Goal: Register for event/course

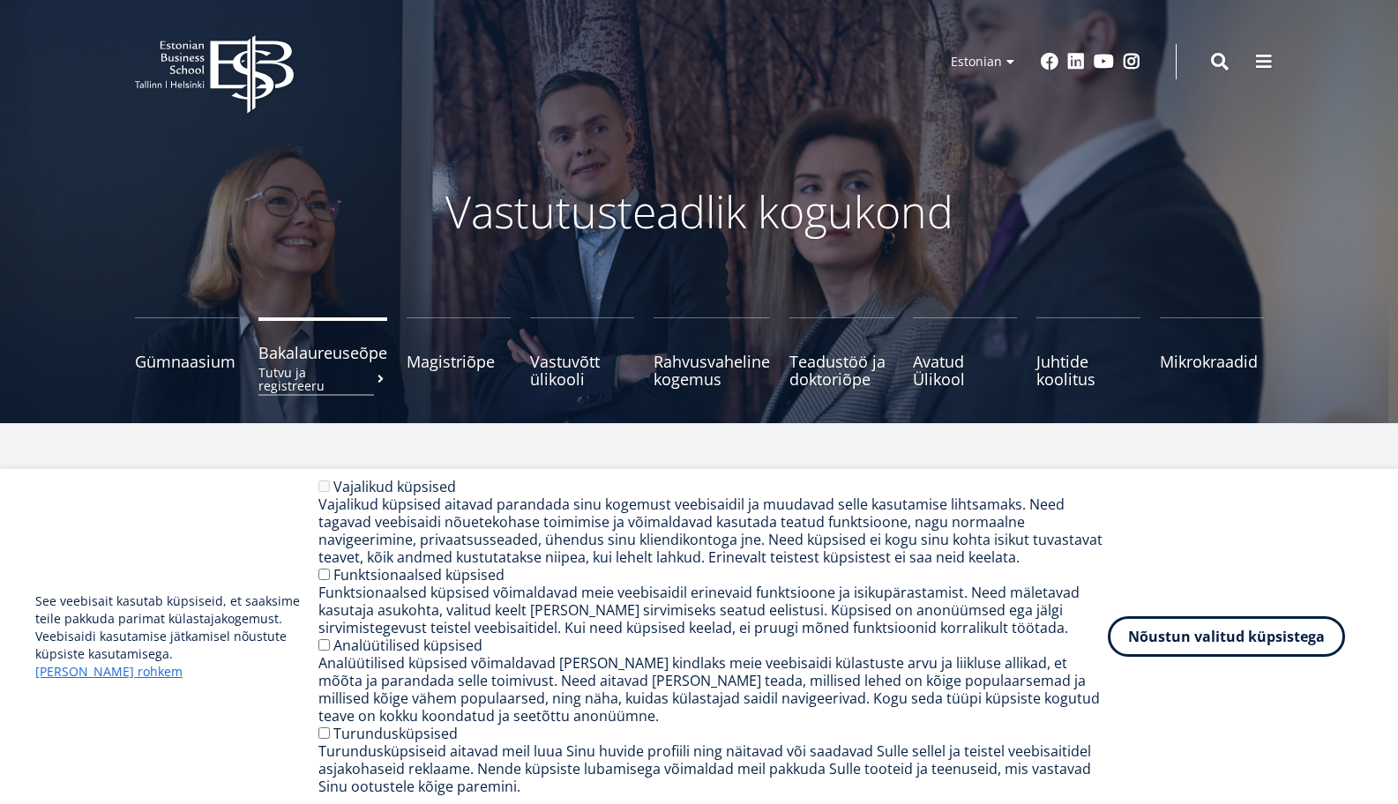
click at [322, 366] on small "Tutvu ja registreeru" at bounding box center [322, 379] width 129 height 26
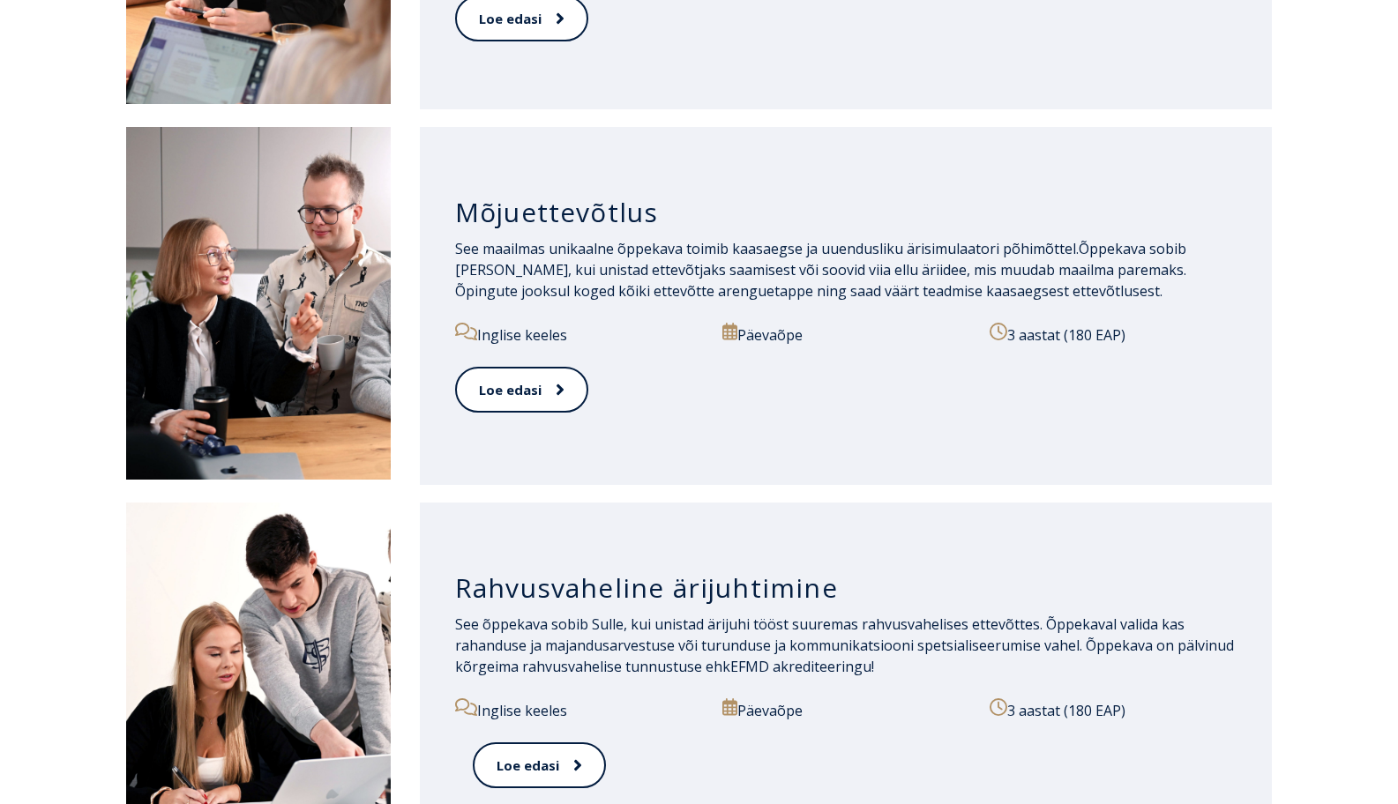
scroll to position [1379, 0]
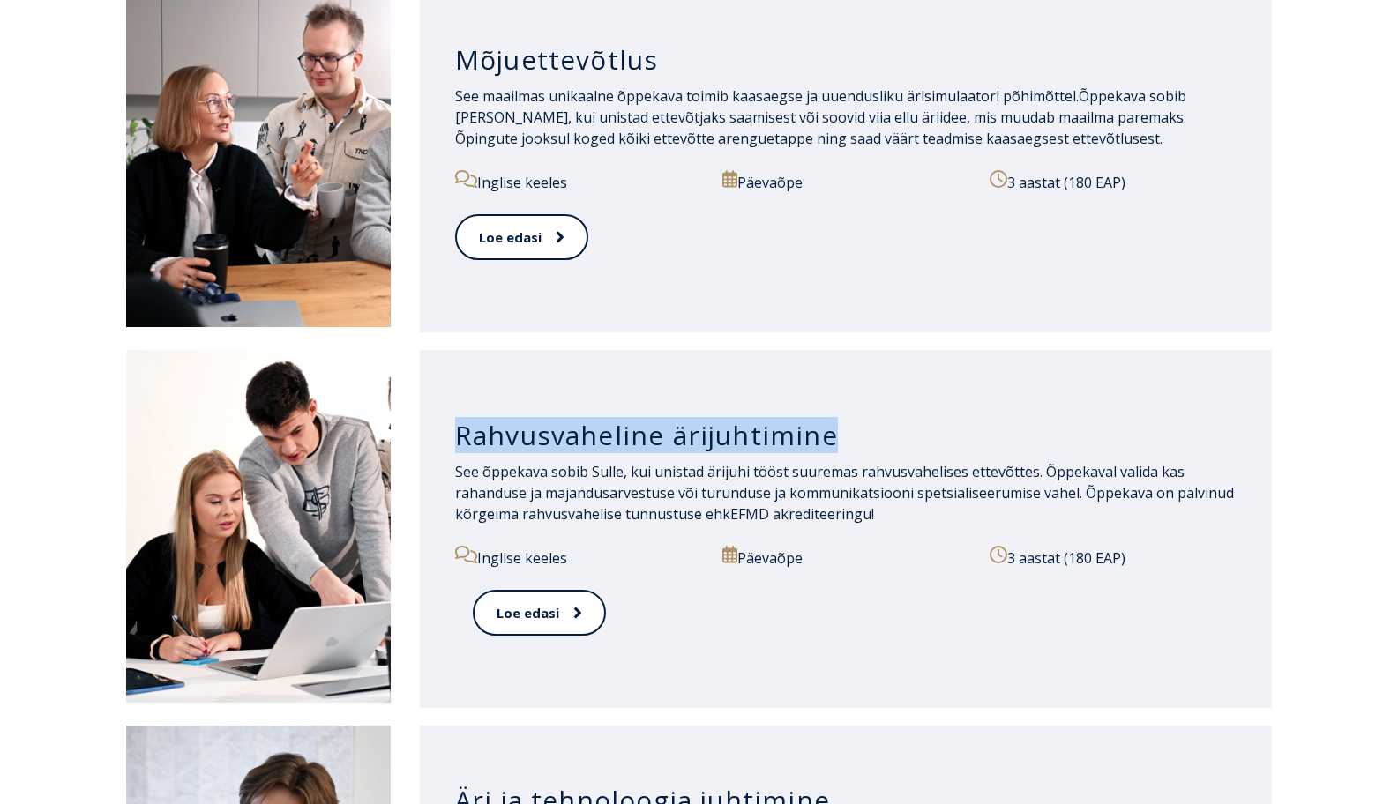
drag, startPoint x: 830, startPoint y: 430, endPoint x: 459, endPoint y: 444, distance: 371.6
click at [459, 444] on h3 "Rahvusvaheline ärijuhtimine" at bounding box center [846, 436] width 782 height 34
copy h3 "Rahvusvaheline ärijuhtimine"
